Goal: Information Seeking & Learning: Check status

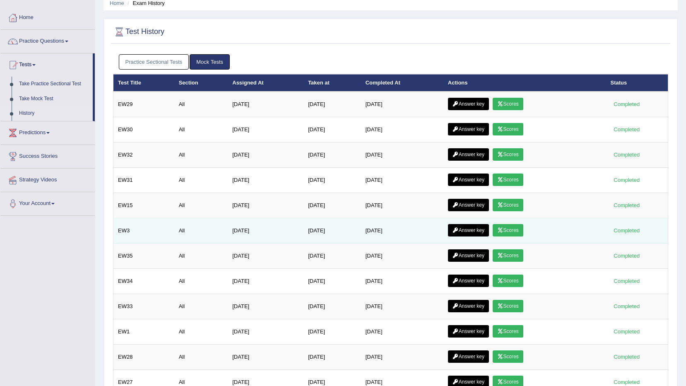
click at [466, 228] on link "Answer key" at bounding box center [468, 230] width 41 height 12
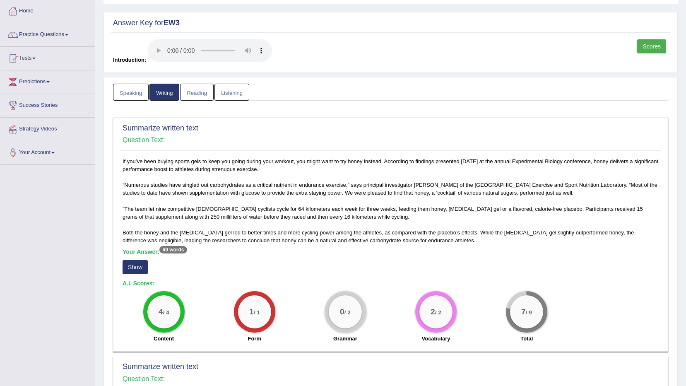
click at [140, 261] on button "Show" at bounding box center [135, 267] width 25 height 14
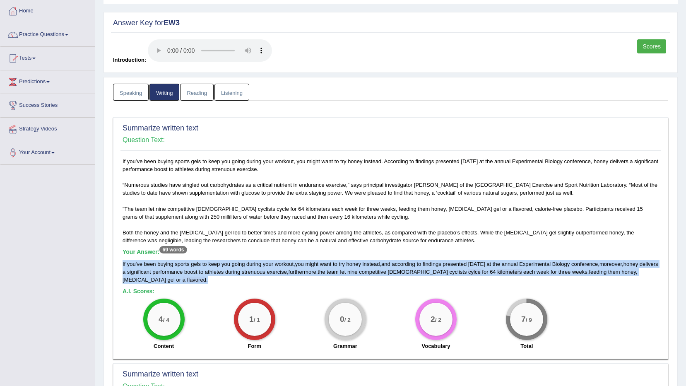
drag, startPoint x: 121, startPoint y: 265, endPoint x: 660, endPoint y: 274, distance: 538.6
click at [660, 274] on div "If you’ve been buying sports gels to keep you going during your workout, you mi…" at bounding box center [391, 255] width 541 height 197
copy div "If you ' ve been buying sports gels to keep you going during your workout , you…"
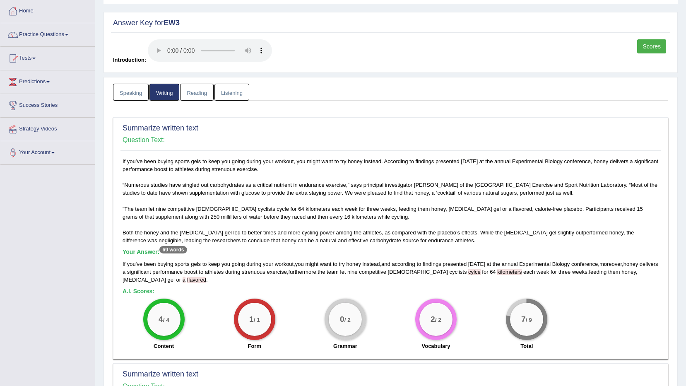
click at [297, 331] on div "1 / 1 Form" at bounding box center [254, 325] width 91 height 53
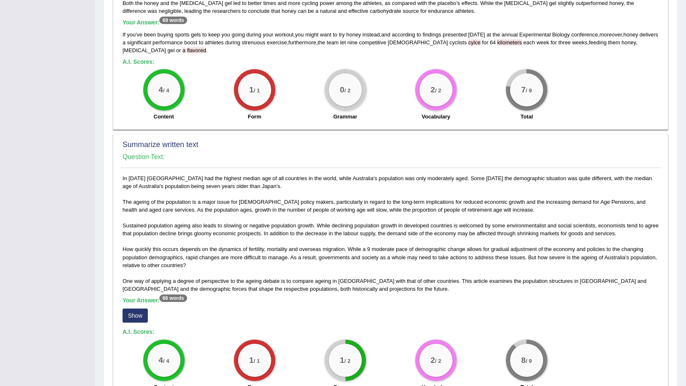
scroll to position [290, 0]
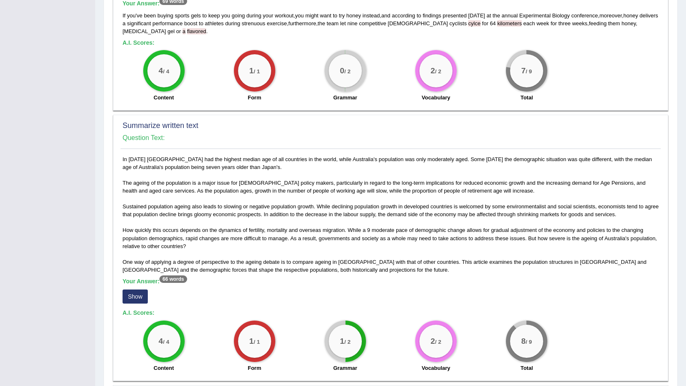
click at [129, 290] on button "Show" at bounding box center [135, 297] width 25 height 14
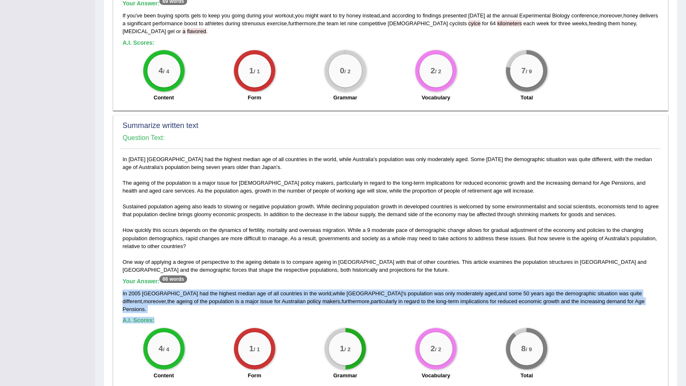
drag, startPoint x: 122, startPoint y: 285, endPoint x: 587, endPoint y: 301, distance: 464.6
click at [587, 301] on div "In [DATE] [GEOGRAPHIC_DATA] had the highest median age of all countries in the …" at bounding box center [391, 269] width 541 height 229
copy div "In [DATE] [GEOGRAPHIC_DATA] had the highest median age of all countries in the …"
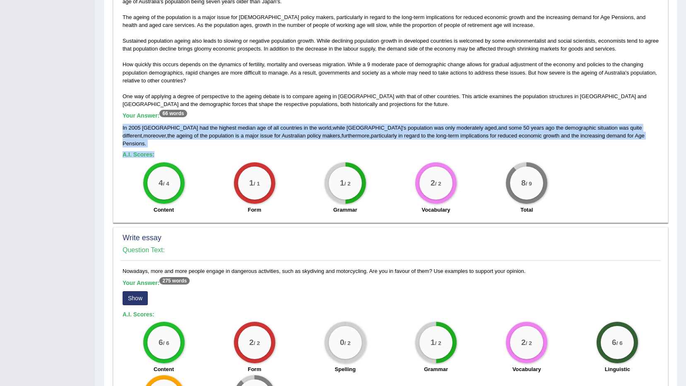
scroll to position [528, 0]
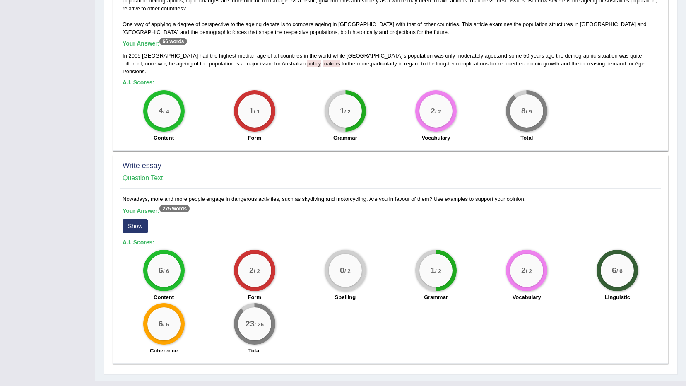
click at [311, 159] on div "Write essay Question Text:" at bounding box center [391, 173] width 541 height 29
click at [135, 219] on button "Show" at bounding box center [135, 226] width 25 height 14
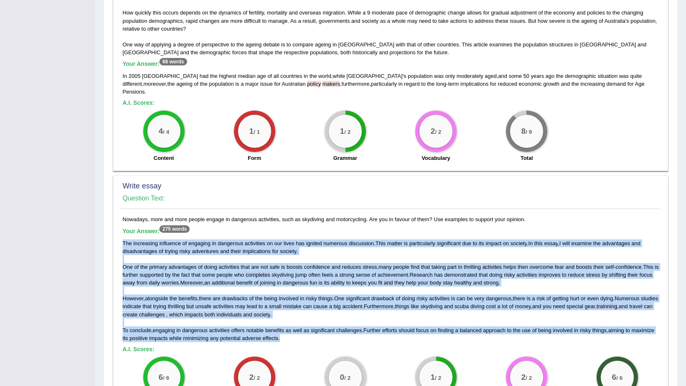
drag, startPoint x: 121, startPoint y: 225, endPoint x: 589, endPoint y: 323, distance: 477.6
click at [589, 323] on div "Nowadays, more and more people engage in dangerous activities, such as skydivin…" at bounding box center [391, 340] width 541 height 251
copy div "The increasing influence of engaging in dangerous activities on our lives has i…"
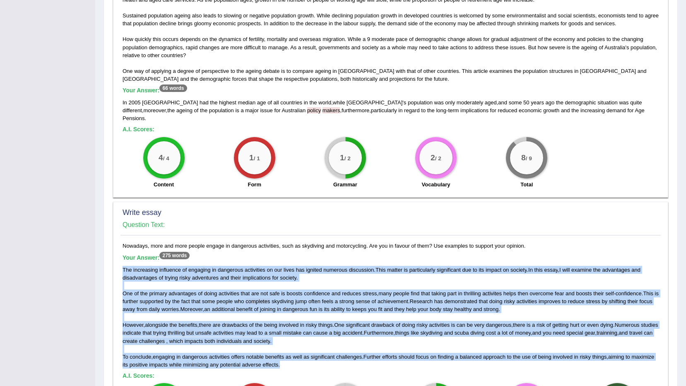
scroll to position [466, 0]
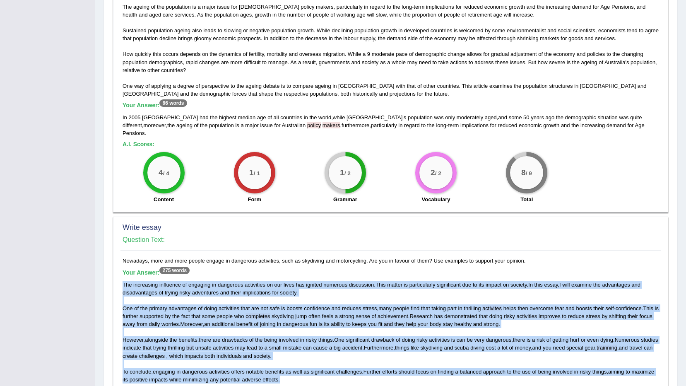
click at [280, 287] on div "The increasing influence of engaging in dangerous activities on our lives has i…" at bounding box center [391, 332] width 536 height 103
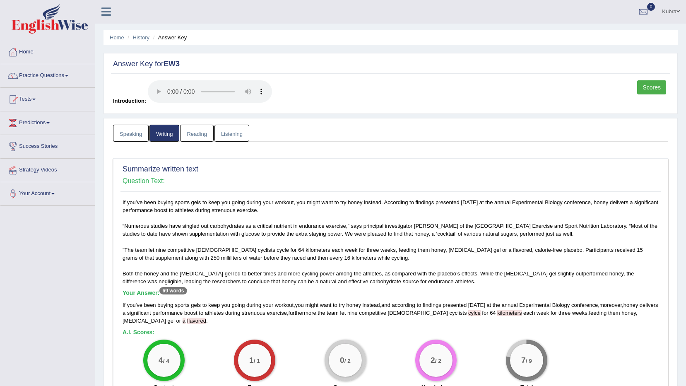
scroll to position [0, 0]
click at [193, 127] on link "Reading" at bounding box center [196, 133] width 33 height 17
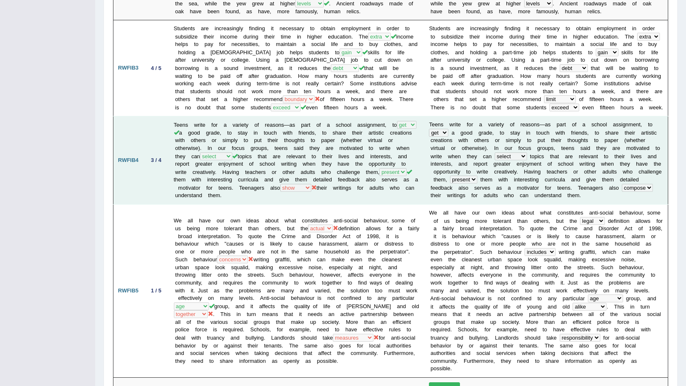
scroll to position [414, 0]
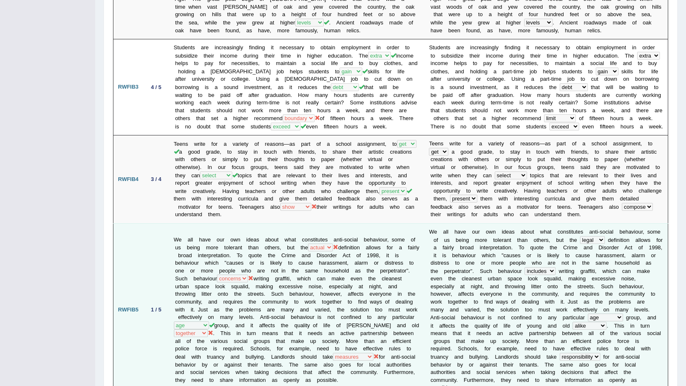
click at [246, 280] on td "We all have our own ideas about what constitutes anti-social behaviour, some of…" at bounding box center [297, 309] width 256 height 173
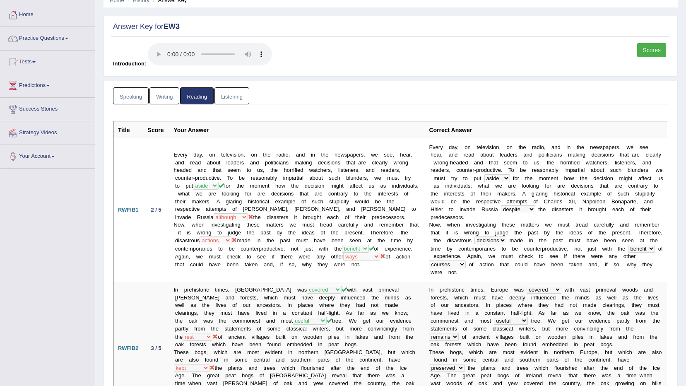
scroll to position [0, 0]
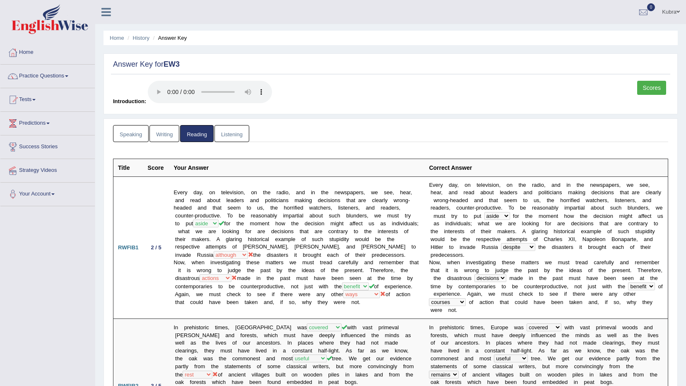
click at [231, 137] on link "Listening" at bounding box center [232, 133] width 35 height 17
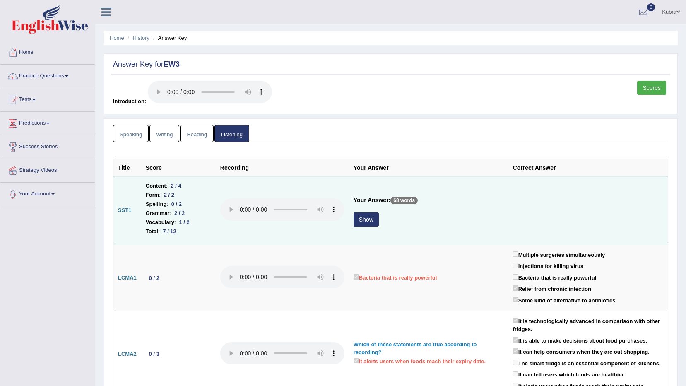
click at [370, 218] on button "Show" at bounding box center [366, 220] width 25 height 14
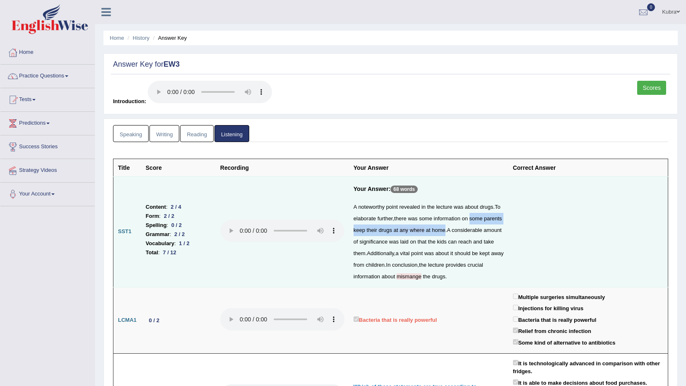
drag, startPoint x: 471, startPoint y: 220, endPoint x: 443, endPoint y: 235, distance: 31.7
click at [443, 235] on div "A noteworthy point revealed in the lecture was about drugs . To elaborate furth…" at bounding box center [429, 241] width 150 height 81
copy div "some parents keep their drugs at any where at home"
drag, startPoint x: 602, startPoint y: 267, endPoint x: 459, endPoint y: 253, distance: 144.0
click at [602, 266] on td at bounding box center [589, 231] width 160 height 111
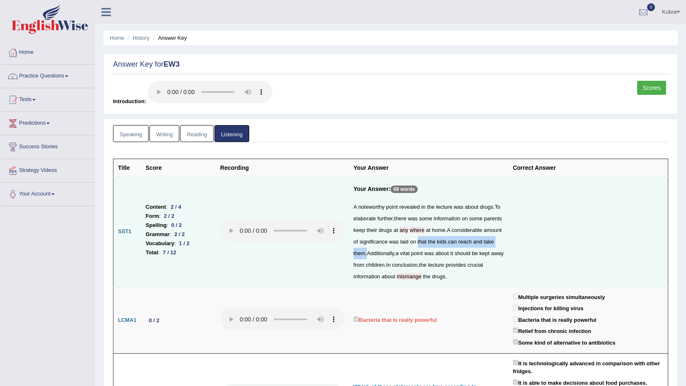
drag, startPoint x: 418, startPoint y: 243, endPoint x: 367, endPoint y: 255, distance: 52.4
click at [367, 255] on div "A noteworthy point revealed in the lecture was about drugs . To elaborate furth…" at bounding box center [429, 241] width 150 height 81
copy div "that the kids can reach and take them ."
click at [525, 257] on td at bounding box center [589, 231] width 160 height 111
drag, startPoint x: 453, startPoint y: 255, endPoint x: 399, endPoint y: 265, distance: 55.2
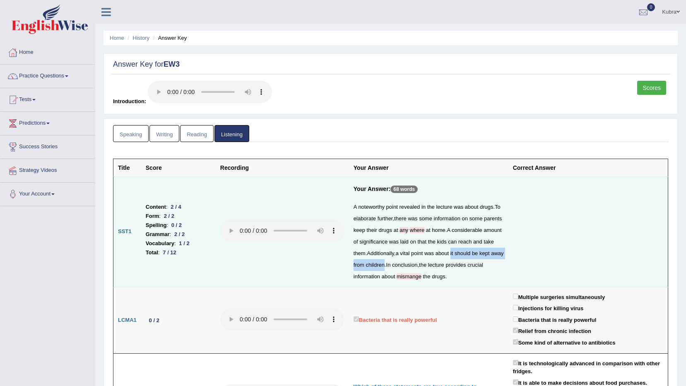
click at [399, 265] on div "A noteworthy point revealed in the lecture was about drugs . To elaborate furth…" at bounding box center [429, 241] width 150 height 81
copy div "it should be kept away from children"
click at [414, 280] on div "A noteworthy point revealed in the lecture was about drugs . To elaborate furth…" at bounding box center [429, 241] width 150 height 81
click at [413, 278] on span "mismange" at bounding box center [409, 276] width 25 height 6
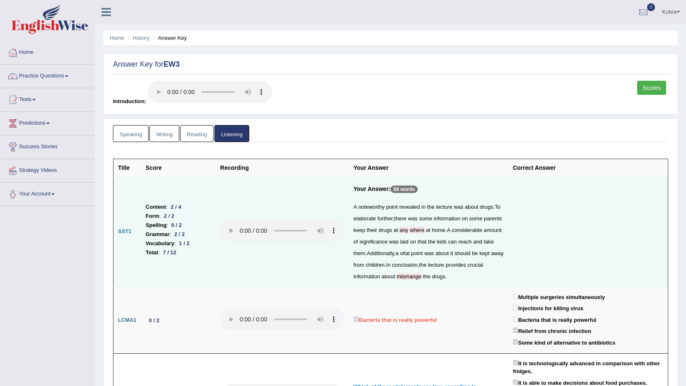
drag, startPoint x: 413, startPoint y: 278, endPoint x: 399, endPoint y: 278, distance: 14.1
click at [404, 278] on span "mismange" at bounding box center [409, 276] width 25 height 6
drag, startPoint x: 397, startPoint y: 278, endPoint x: 407, endPoint y: 278, distance: 10.0
click at [407, 278] on span "mismange" at bounding box center [409, 276] width 25 height 6
click at [408, 278] on span "mismange" at bounding box center [409, 276] width 25 height 6
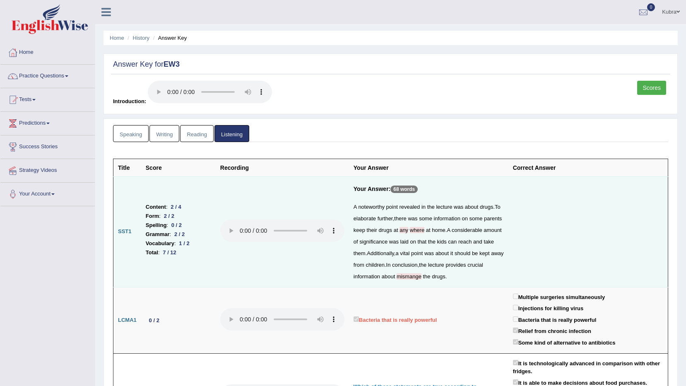
click at [408, 278] on span "mismange" at bounding box center [409, 276] width 25 height 6
click at [411, 276] on span "mismange" at bounding box center [409, 276] width 25 height 6
click at [477, 275] on div "A noteworthy point revealed in the lecture was about drugs . To elaborate furth…" at bounding box center [429, 241] width 150 height 81
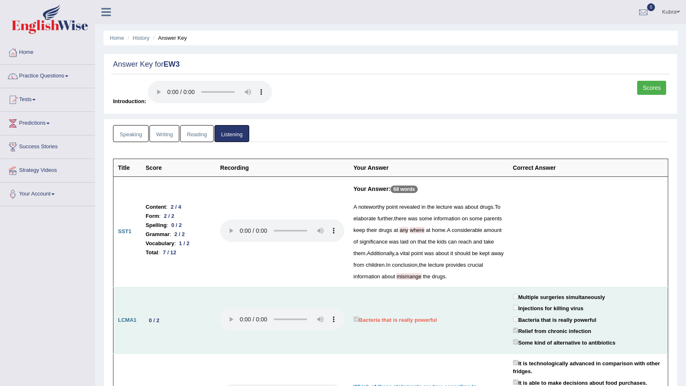
click at [442, 308] on td "Bacteria that is really powerful" at bounding box center [428, 320] width 159 height 67
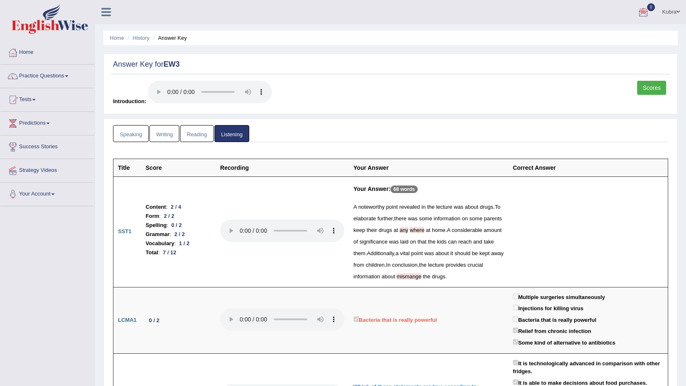
click at [671, 5] on link "Kubra" at bounding box center [671, 11] width 30 height 22
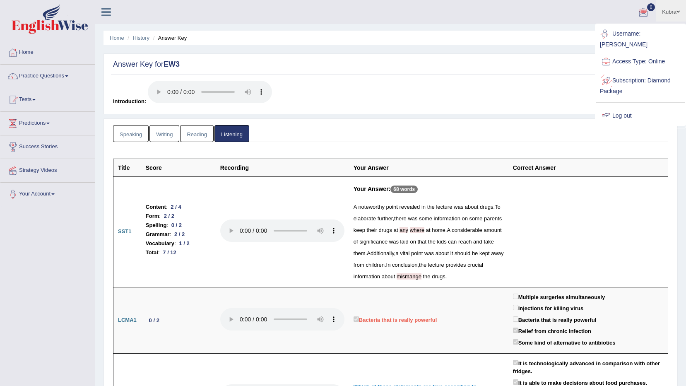
click at [627, 107] on link "Log out" at bounding box center [640, 115] width 89 height 19
